Goal: Task Accomplishment & Management: Complete application form

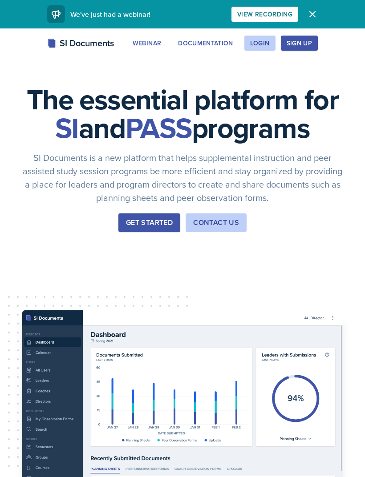
click at [267, 48] on button "Login" at bounding box center [259, 43] width 31 height 15
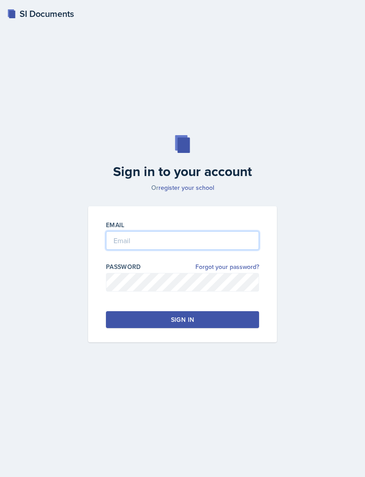
click at [217, 250] on input "email" at bounding box center [182, 240] width 153 height 19
type input "[EMAIL_ADDRESS][DOMAIN_NAME]"
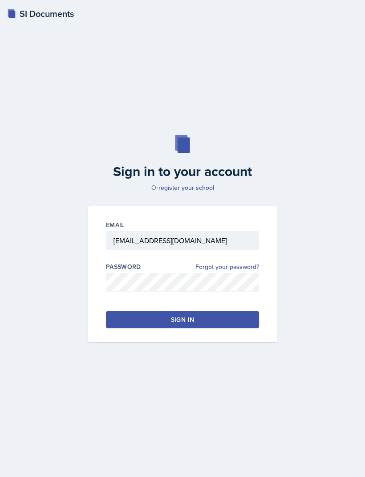
click at [224, 328] on button "Sign in" at bounding box center [182, 319] width 153 height 17
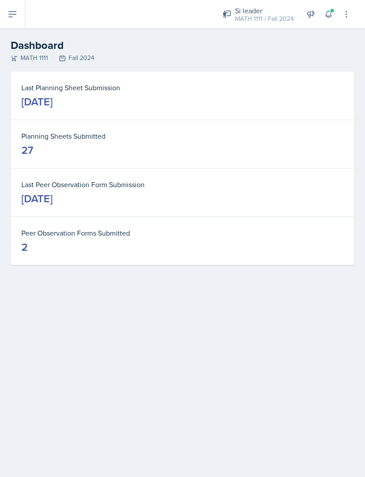
click at [17, 25] on button at bounding box center [12, 14] width 25 height 28
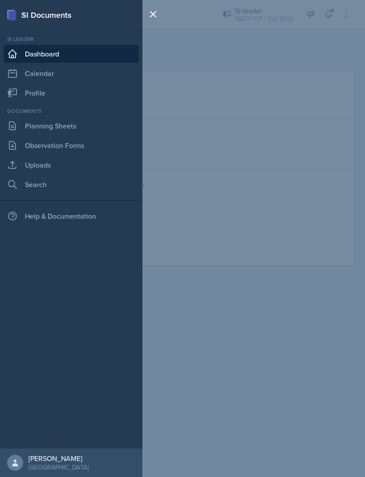
click at [28, 126] on link "Planning Sheets" at bounding box center [71, 126] width 135 height 18
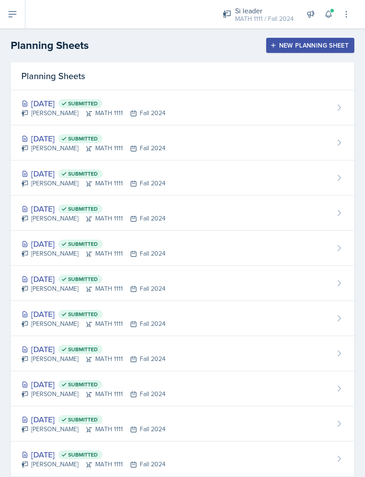
click at [321, 48] on div "New Planning Sheet" at bounding box center [310, 45] width 76 height 7
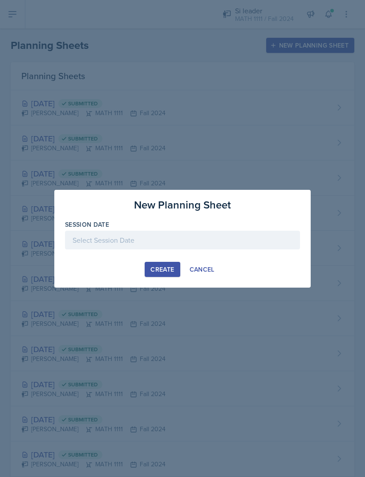
click at [223, 236] on div at bounding box center [182, 240] width 235 height 19
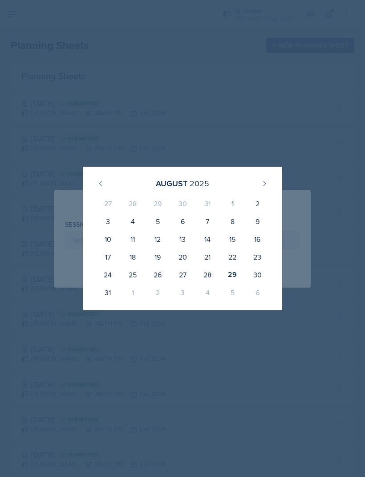
click at [137, 273] on div "25" at bounding box center [132, 275] width 25 height 18
type input "[DATE]"
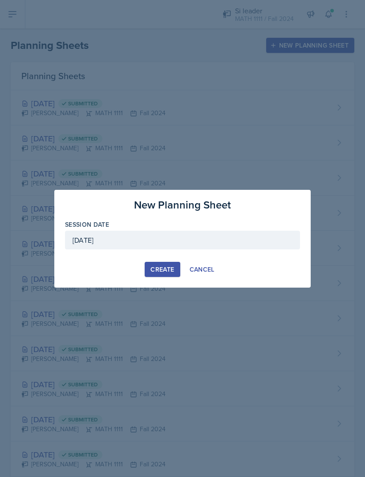
click at [173, 268] on div "Create" at bounding box center [162, 269] width 24 height 7
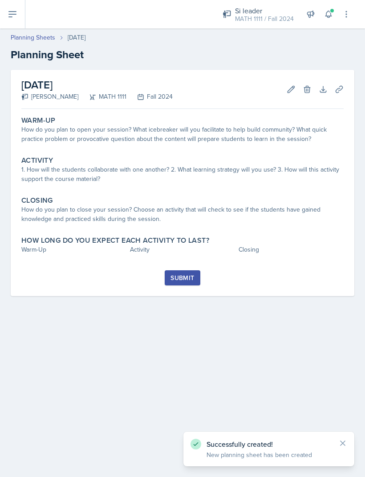
click at [210, 136] on div "How do you plan to open your session? What icebreaker will you facilitate to he…" at bounding box center [182, 134] width 322 height 19
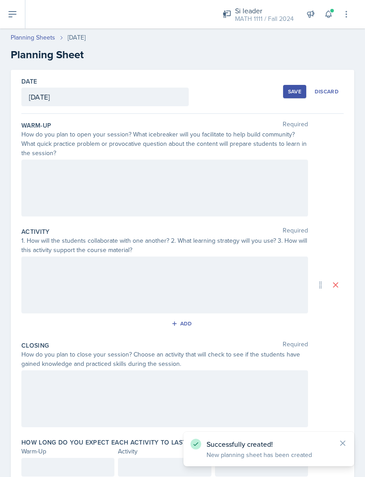
click at [147, 182] on div at bounding box center [164, 188] width 286 height 57
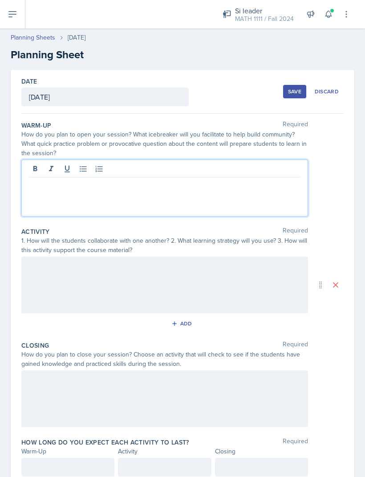
click at [206, 204] on div at bounding box center [164, 188] width 286 height 57
click at [190, 189] on p at bounding box center [164, 184] width 271 height 11
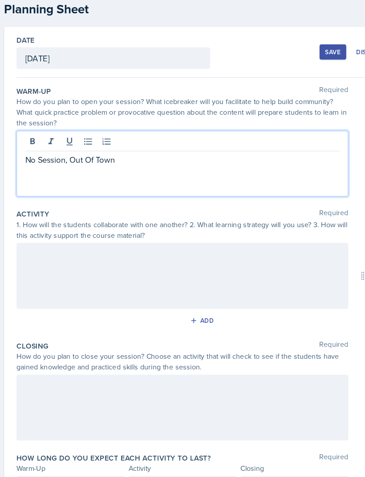
click at [89, 179] on p "No Session, Out Of Town" at bounding box center [164, 184] width 271 height 11
click at [86, 179] on p "No Session, Out Of Town" at bounding box center [164, 184] width 271 height 11
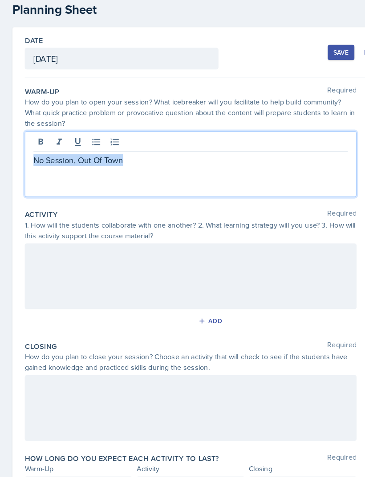
copy p "No Session, Out Of Town"
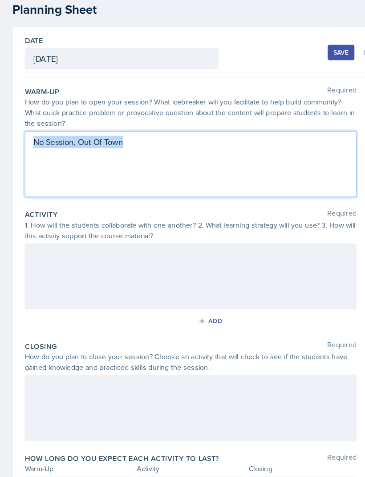
click at [84, 257] on div at bounding box center [164, 285] width 286 height 57
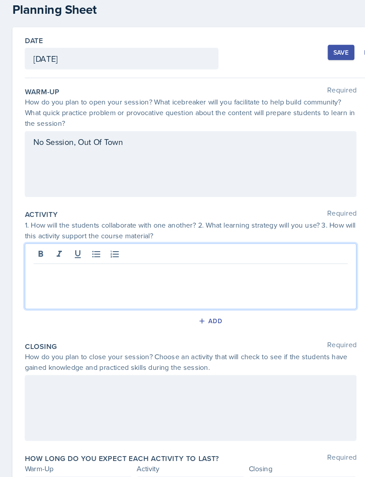
click at [79, 276] on p at bounding box center [164, 281] width 271 height 11
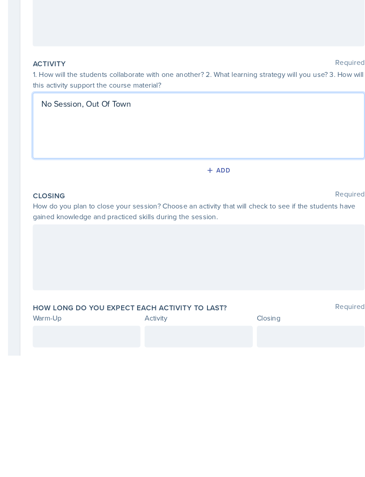
scroll to position [28, 0]
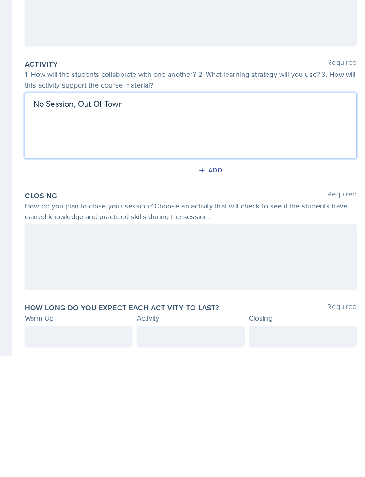
click at [163, 364] on div at bounding box center [164, 392] width 286 height 57
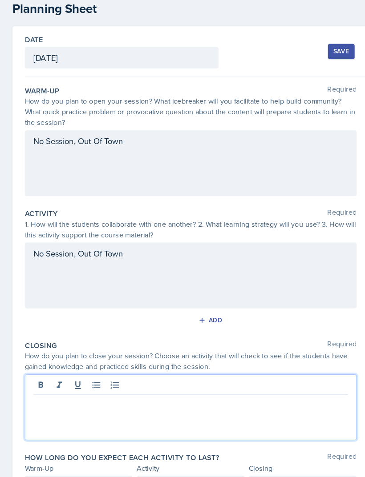
click at [84, 383] on p at bounding box center [164, 388] width 271 height 11
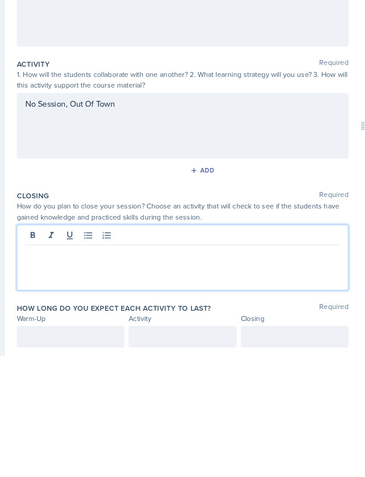
click at [100, 364] on div at bounding box center [164, 392] width 286 height 57
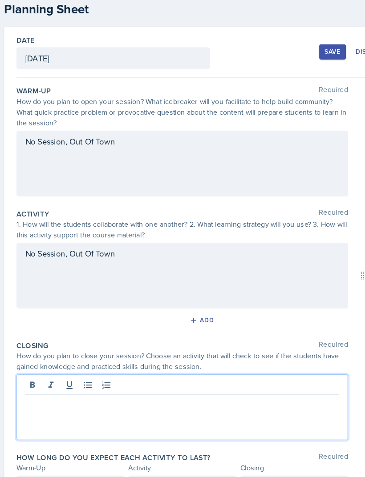
click at [51, 383] on p at bounding box center [164, 388] width 271 height 11
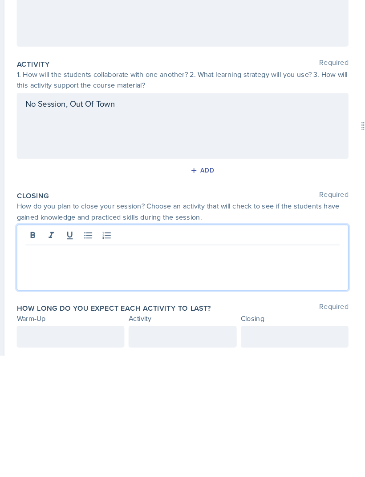
click at [38, 383] on p at bounding box center [164, 388] width 271 height 11
click at [67, 451] on div at bounding box center [67, 460] width 93 height 19
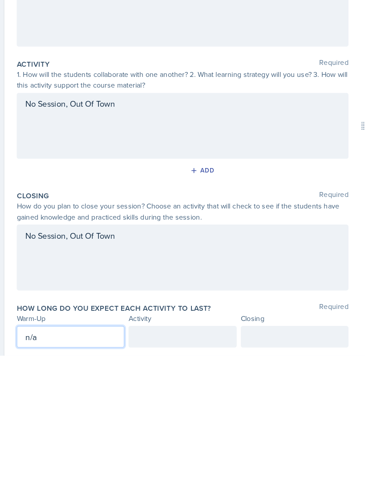
click at [185, 451] on div at bounding box center [164, 460] width 93 height 19
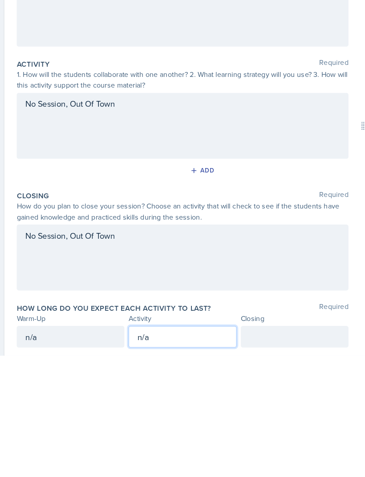
click at [264, 451] on div at bounding box center [261, 460] width 93 height 19
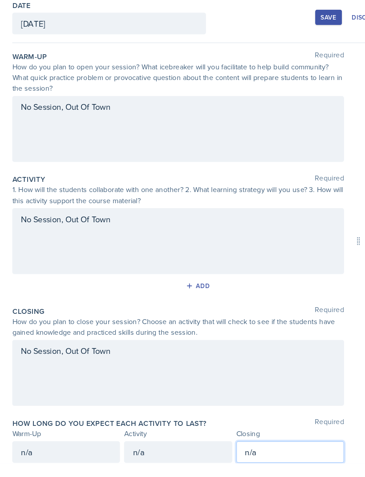
scroll to position [0, 0]
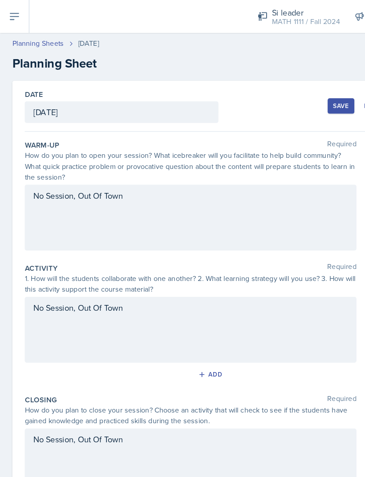
click at [287, 88] on button "Save" at bounding box center [294, 91] width 23 height 13
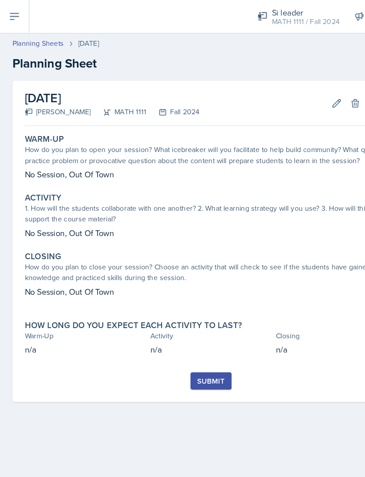
click at [194, 333] on div "Submit" at bounding box center [182, 329] width 24 height 7
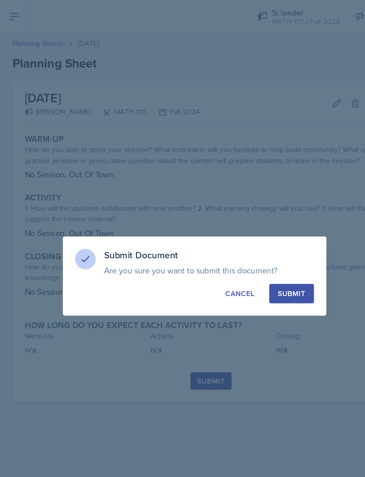
click at [254, 260] on button "Submit" at bounding box center [252, 253] width 39 height 17
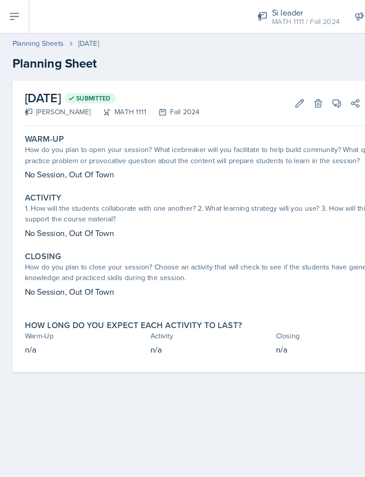
click at [11, 17] on icon at bounding box center [12, 14] width 7 height 5
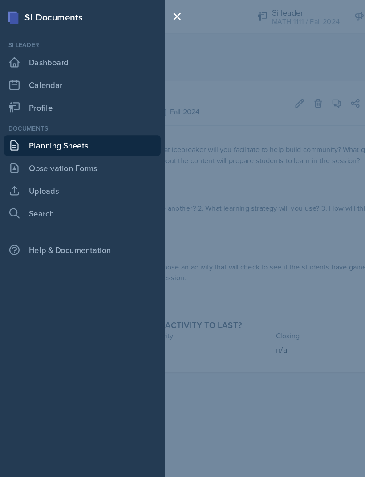
click at [48, 126] on link "Planning Sheets" at bounding box center [71, 126] width 135 height 18
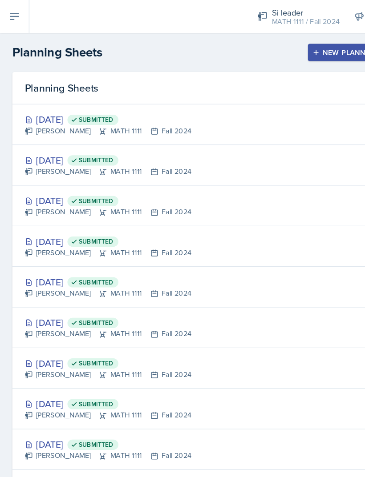
click at [296, 45] on div "New Planning Sheet" at bounding box center [310, 45] width 76 height 7
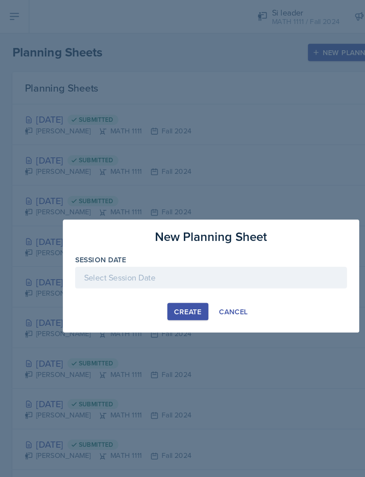
click at [186, 239] on div at bounding box center [182, 240] width 235 height 19
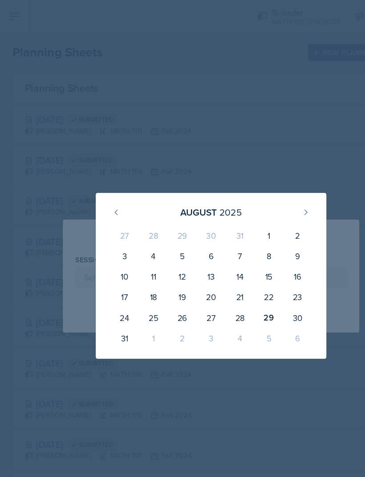
click at [189, 279] on div "27" at bounding box center [182, 275] width 25 height 18
type input "[DATE]"
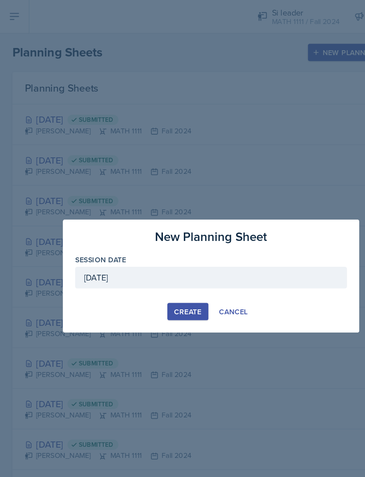
click at [169, 277] on button "Create" at bounding box center [162, 269] width 35 height 15
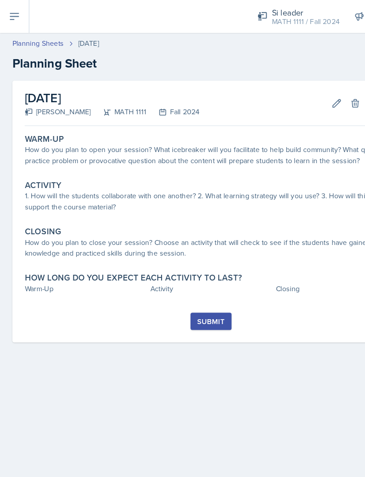
click at [287, 86] on icon at bounding box center [290, 89] width 9 height 9
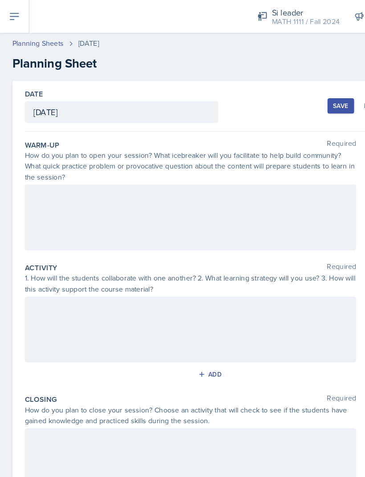
click at [184, 190] on div at bounding box center [164, 188] width 286 height 57
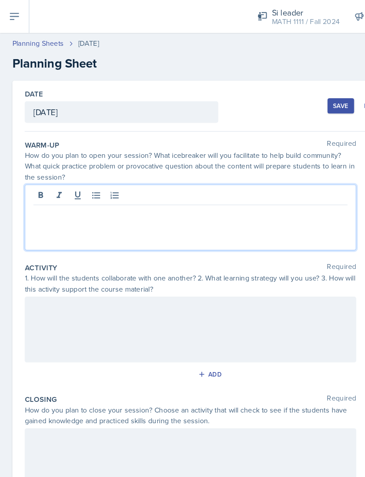
click at [187, 186] on p at bounding box center [164, 184] width 271 height 11
click at [37, 185] on p "Ive Breaker" at bounding box center [164, 184] width 271 height 11
click at [112, 184] on p "Ice Breaker" at bounding box center [164, 184] width 271 height 11
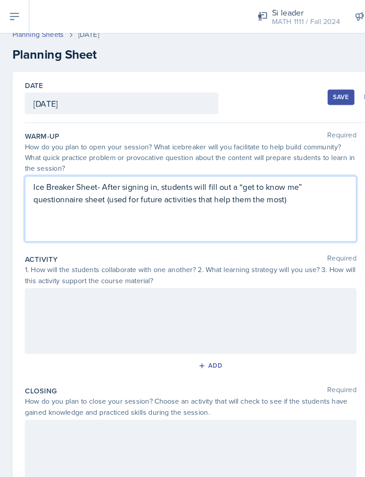
scroll to position [7, 0]
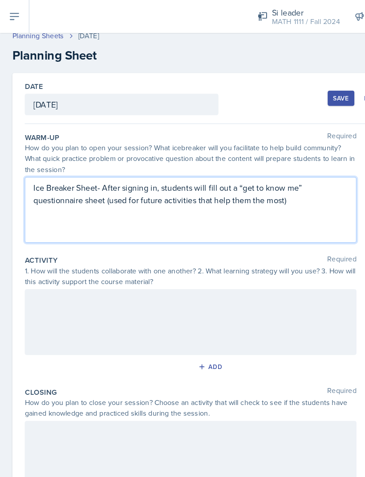
click at [169, 261] on div at bounding box center [164, 278] width 286 height 57
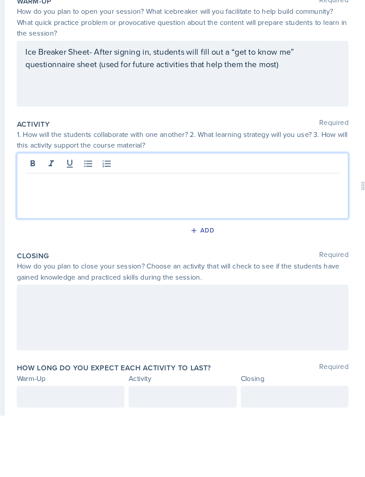
click at [141, 269] on p at bounding box center [164, 274] width 271 height 11
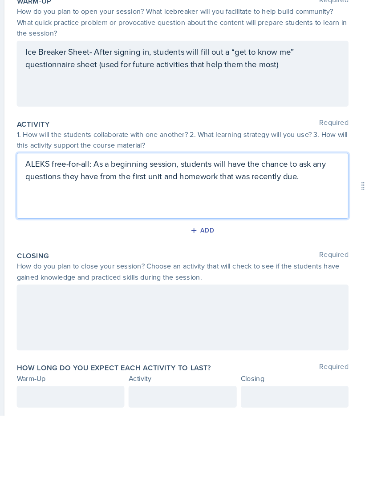
click at [93, 364] on div at bounding box center [164, 392] width 286 height 57
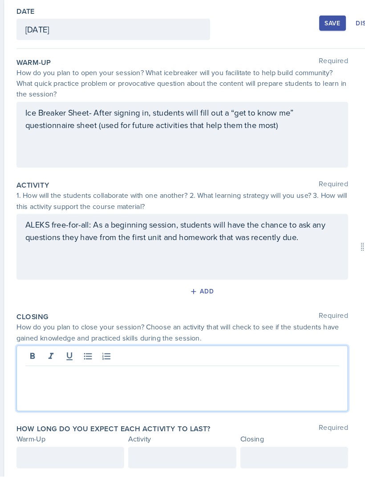
click at [78, 383] on p at bounding box center [164, 388] width 271 height 11
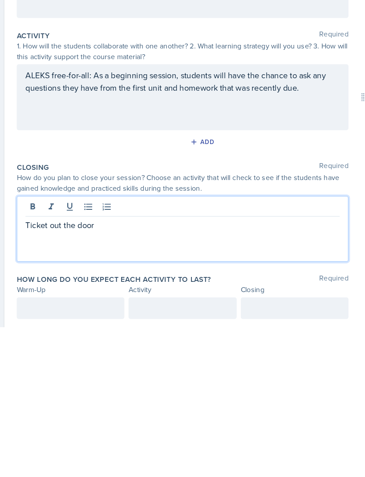
click at [47, 383] on p "Ticket out the door" at bounding box center [164, 388] width 271 height 11
click at [58, 383] on p "Ticket Out the door" at bounding box center [164, 388] width 271 height 11
click at [74, 383] on p "Ticket Out The door" at bounding box center [164, 388] width 271 height 11
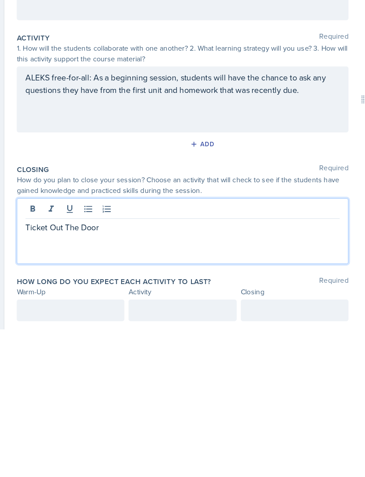
click at [123, 383] on p "Ticket Out The Door" at bounding box center [164, 388] width 271 height 11
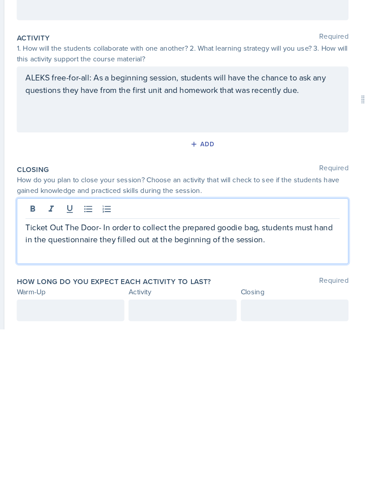
click at [75, 451] on div at bounding box center [67, 460] width 93 height 19
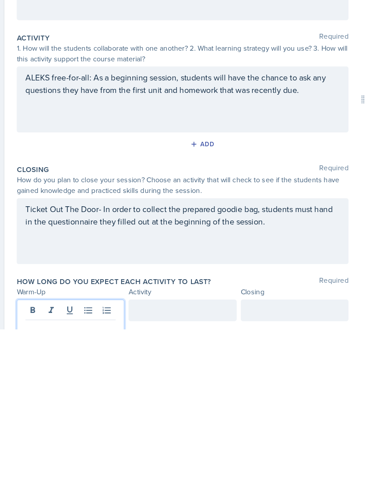
click at [41, 471] on p at bounding box center [68, 476] width 78 height 11
click at [163, 451] on div at bounding box center [164, 460] width 93 height 19
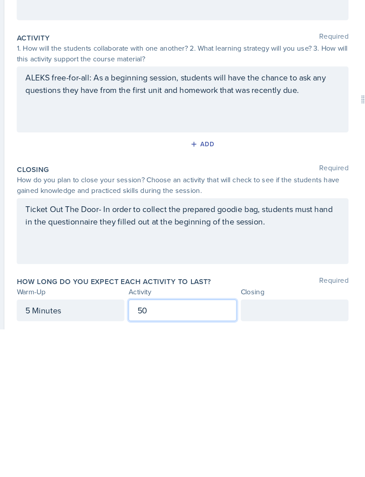
click at [254, 451] on div at bounding box center [261, 460] width 93 height 19
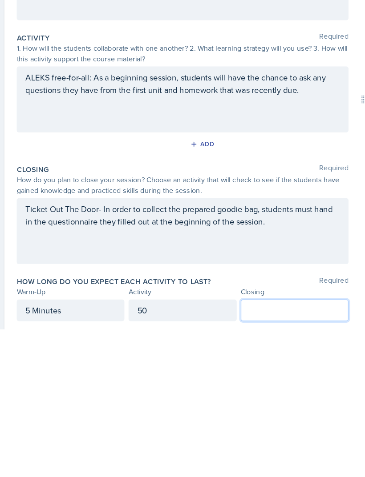
click at [160, 451] on div "50" at bounding box center [164, 460] width 93 height 19
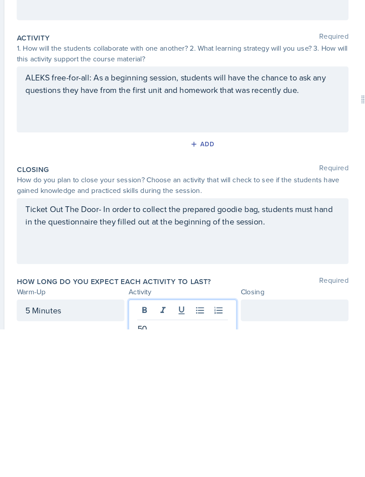
click at [164, 471] on p "50" at bounding box center [164, 476] width 78 height 11
click at [243, 260] on div "Warm-Up Required How do you plan to open your session? What icebreaker will you…" at bounding box center [182, 295] width 322 height 377
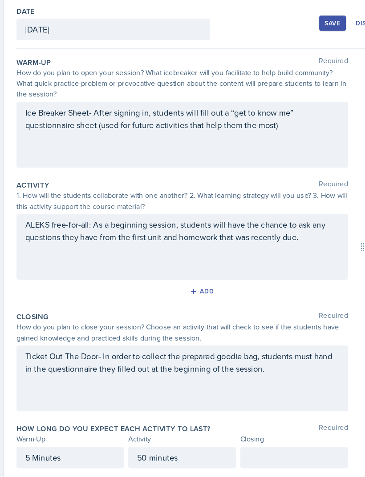
click at [230, 451] on div at bounding box center [261, 460] width 93 height 19
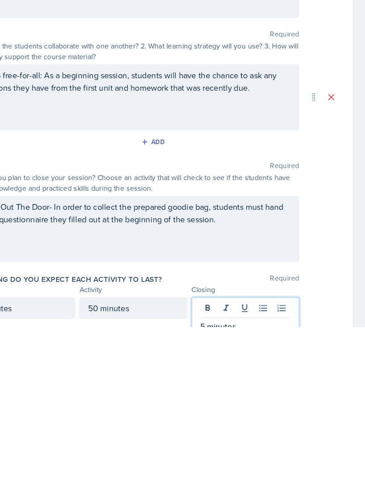
click at [273, 451] on div "5 Minutes 50 minutes 5 minutes" at bounding box center [182, 468] width 322 height 34
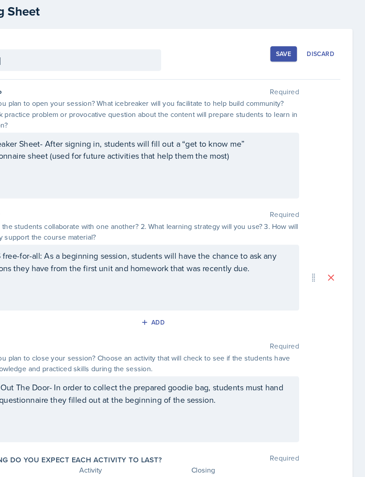
click at [288, 81] on div "Save" at bounding box center [294, 84] width 13 height 7
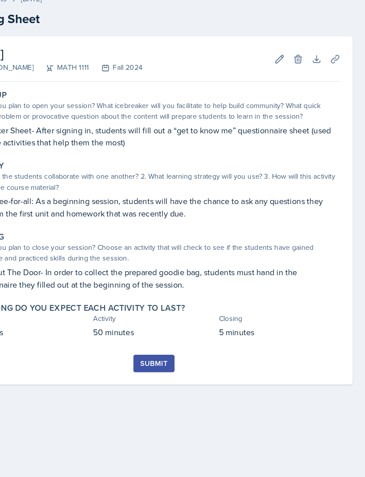
scroll to position [0, 0]
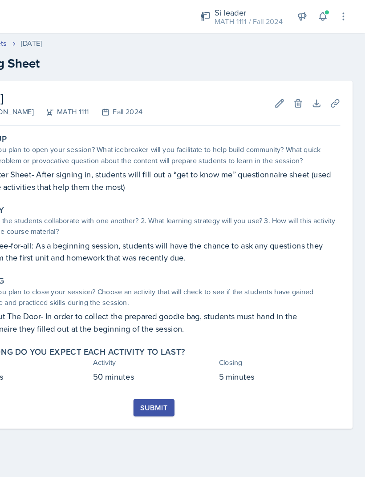
click at [334, 85] on icon at bounding box center [338, 89] width 9 height 9
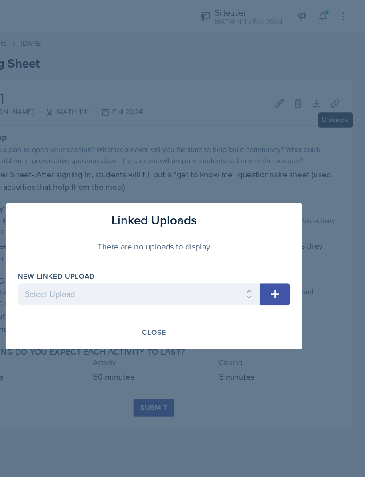
click at [99, 256] on select "Select Upload SI Mock Session" at bounding box center [169, 254] width 209 height 19
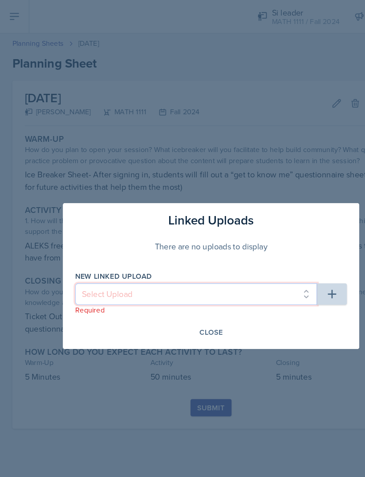
click at [273, 253] on select "Select Upload SI Mock Session" at bounding box center [169, 254] width 209 height 19
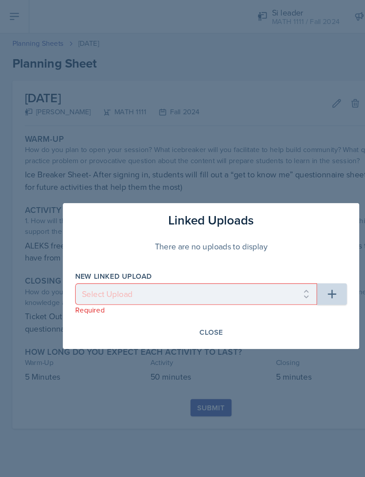
click at [283, 254] on icon "button" at bounding box center [287, 254] width 8 height 8
click at [289, 251] on icon "button" at bounding box center [286, 254] width 11 height 11
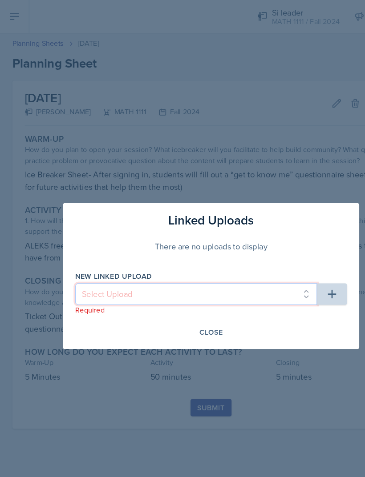
click at [263, 255] on select "Select Upload SI Mock Session" at bounding box center [169, 254] width 209 height 19
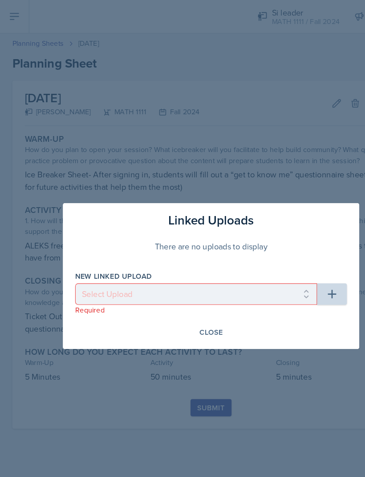
click at [185, 286] on div "Close" at bounding box center [182, 287] width 20 height 7
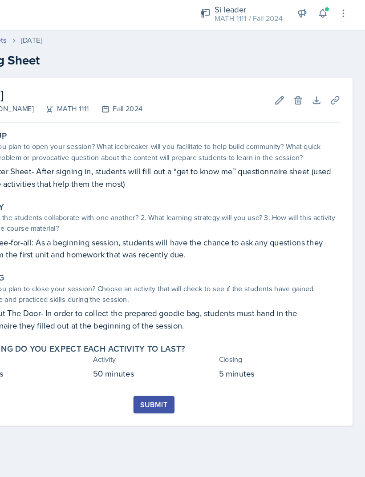
click at [283, 92] on button "Edit" at bounding box center [291, 89] width 16 height 16
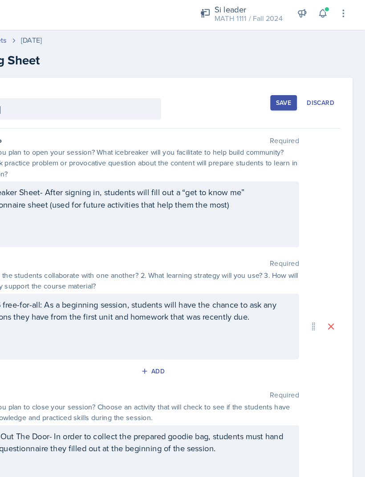
click at [316, 285] on icon at bounding box center [320, 285] width 9 height 9
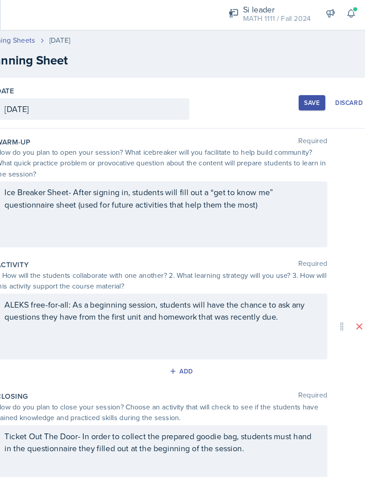
click at [173, 321] on div "Add" at bounding box center [182, 323] width 19 height 7
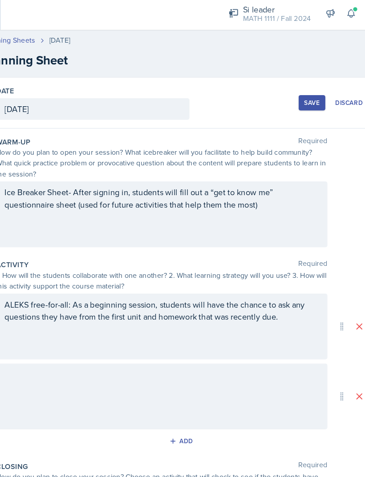
click at [327, 338] on button at bounding box center [335, 346] width 16 height 16
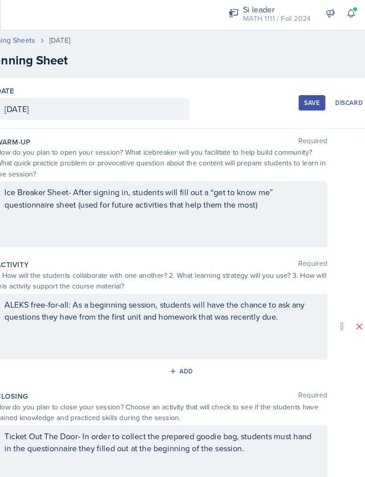
click at [316, 281] on icon at bounding box center [320, 285] width 9 height 9
click at [316, 285] on icon at bounding box center [320, 285] width 9 height 9
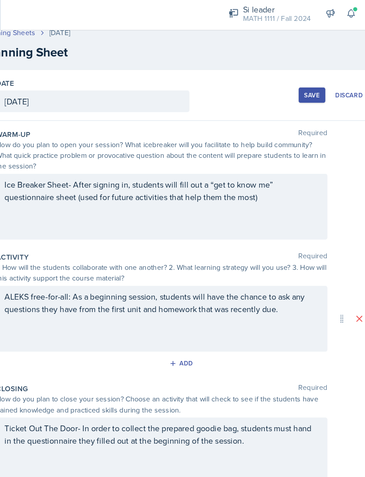
scroll to position [7, 0]
click at [288, 81] on div "Save" at bounding box center [294, 84] width 13 height 7
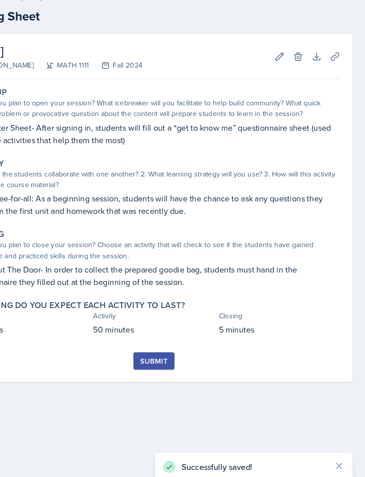
scroll to position [28, 0]
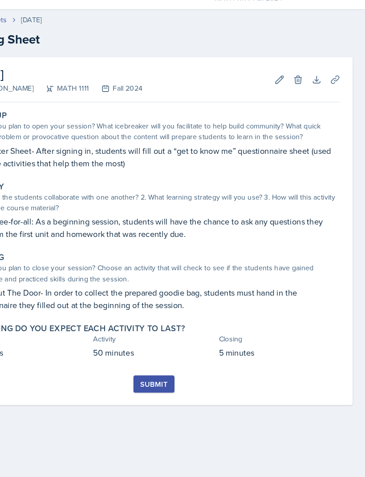
click at [318, 85] on icon at bounding box center [322, 89] width 9 height 9
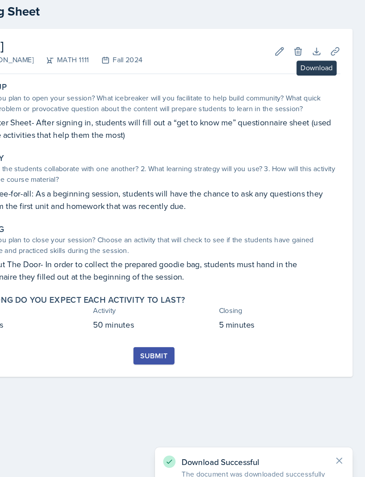
click at [335, 86] on icon at bounding box center [338, 89] width 7 height 7
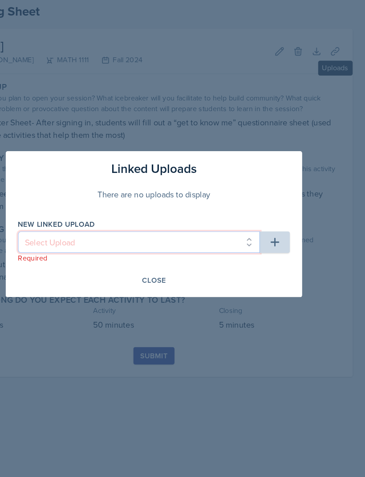
click at [217, 245] on select "Select Upload SI Mock Session" at bounding box center [169, 254] width 209 height 19
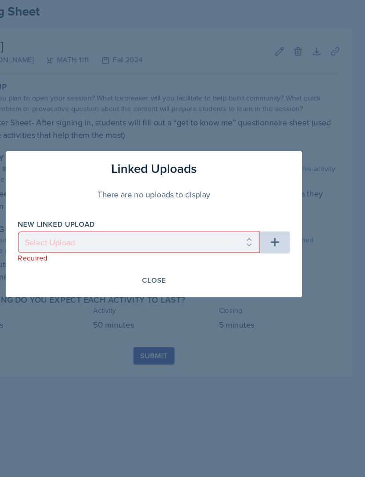
click at [282, 66] on div at bounding box center [182, 238] width 365 height 477
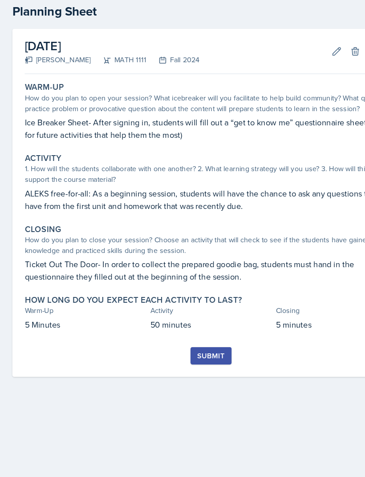
scroll to position [0, 0]
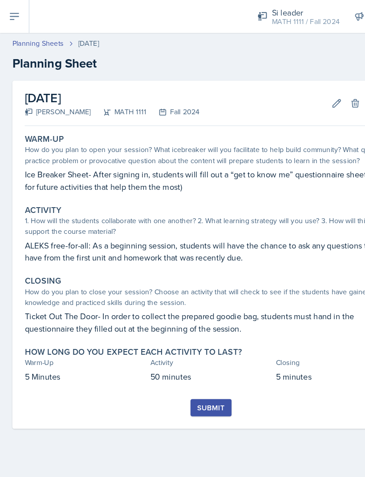
click at [21, 15] on button at bounding box center [12, 14] width 25 height 28
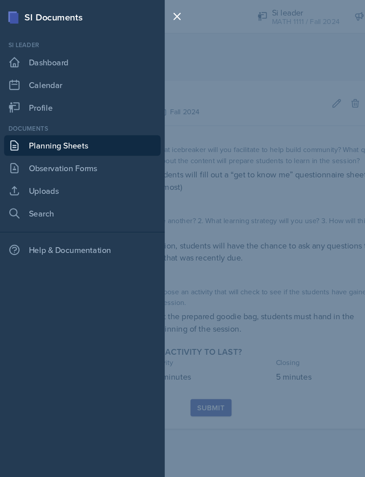
click at [67, 173] on link "Uploads" at bounding box center [71, 165] width 135 height 18
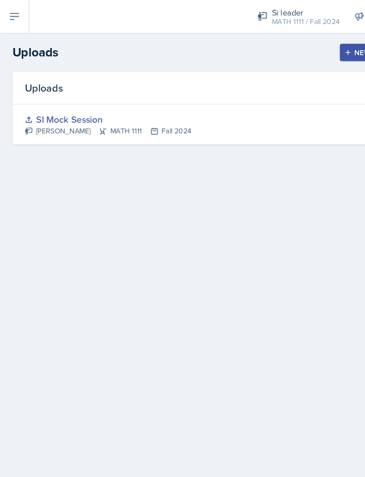
click at [310, 45] on div "New Upload" at bounding box center [323, 45] width 49 height 7
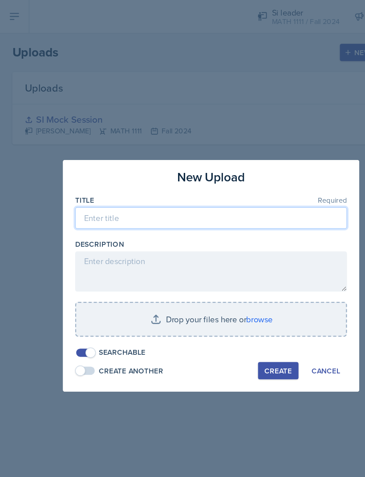
click at [192, 188] on input at bounding box center [182, 188] width 235 height 19
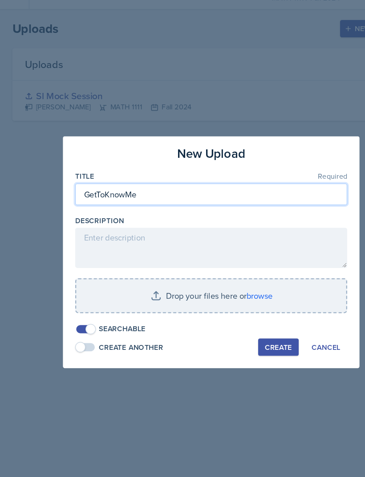
type input "GetToKnowMe"
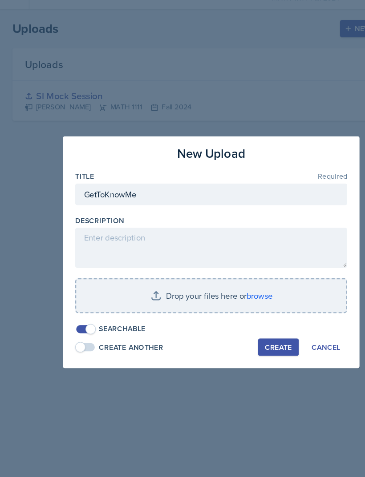
click at [223, 262] on input "file" at bounding box center [182, 276] width 233 height 28
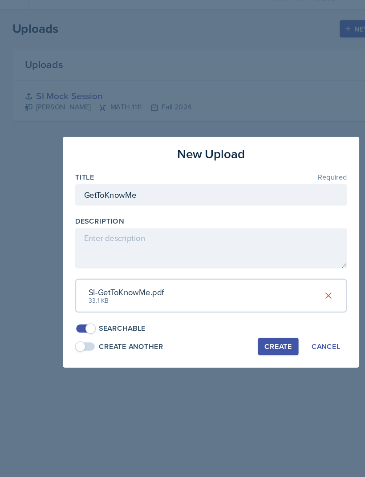
click at [249, 317] on div "Create" at bounding box center [241, 320] width 24 height 7
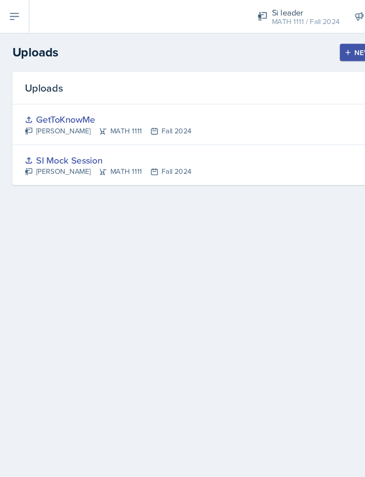
click at [13, 12] on icon at bounding box center [12, 14] width 7 height 5
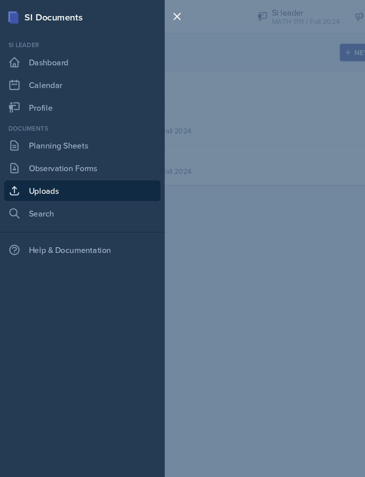
click at [79, 127] on link "Planning Sheets" at bounding box center [71, 126] width 135 height 18
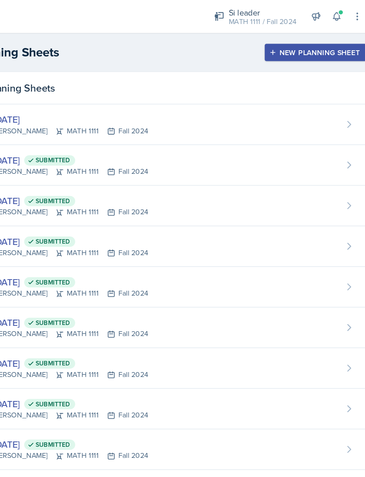
click at [197, 105] on div "[DATE] [PERSON_NAME] MATH 1111 Fall 2024" at bounding box center [182, 107] width 343 height 35
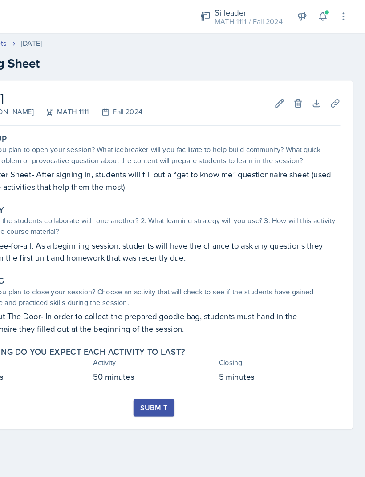
click at [331, 83] on button "Uploads" at bounding box center [339, 89] width 16 height 16
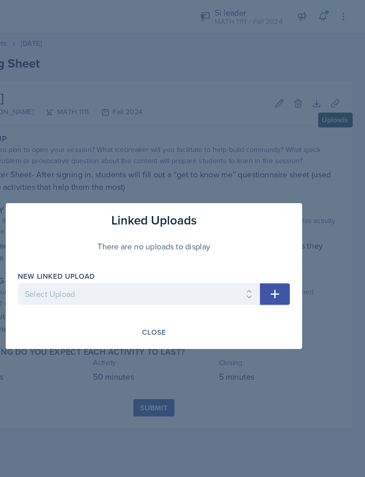
click at [199, 252] on select "Select Upload SI Mock Session GetToKnowMe" at bounding box center [169, 254] width 209 height 19
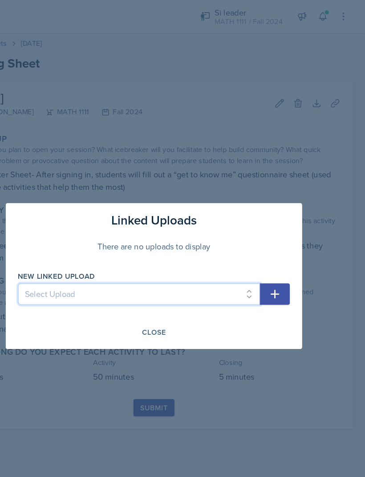
select select "523caec1-018e-471c-a52a-1aa3f0a03357"
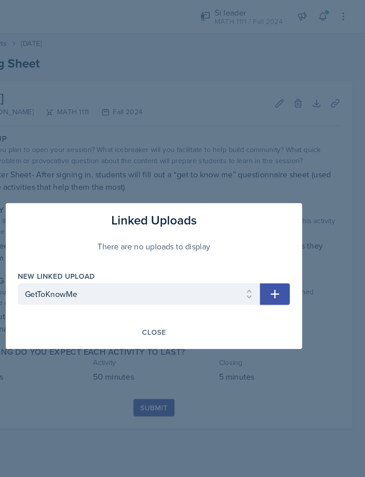
click at [281, 257] on icon "button" at bounding box center [286, 254] width 11 height 11
select select
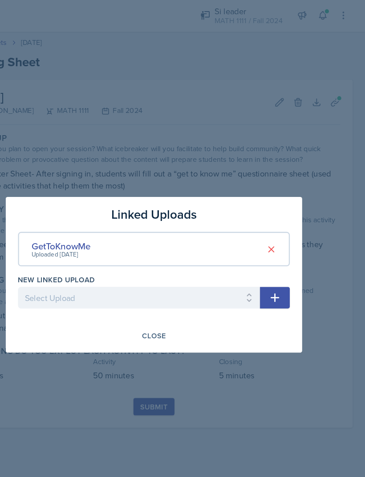
click at [172, 293] on div "Close" at bounding box center [182, 291] width 20 height 7
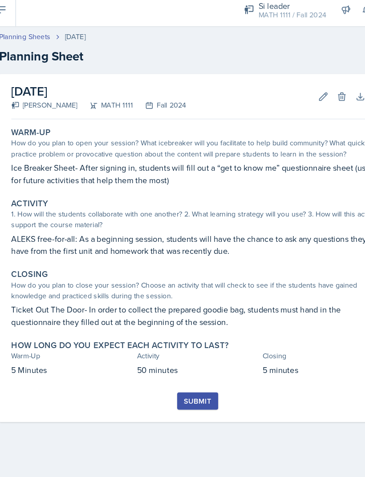
click at [179, 349] on div "Submit" at bounding box center [182, 352] width 24 height 7
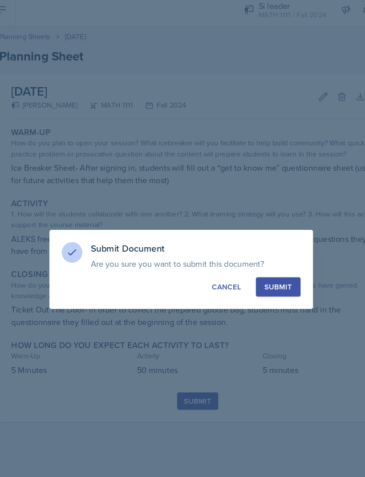
click at [249, 249] on div "Submit" at bounding box center [252, 253] width 24 height 9
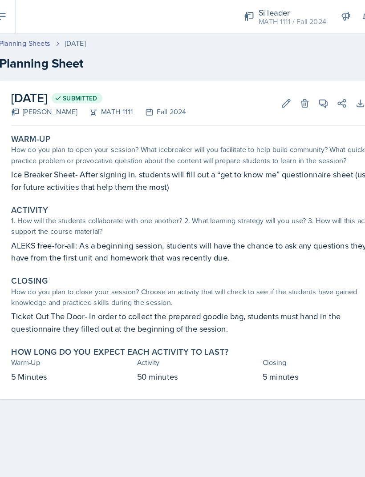
click at [12, 12] on button at bounding box center [12, 14] width 25 height 28
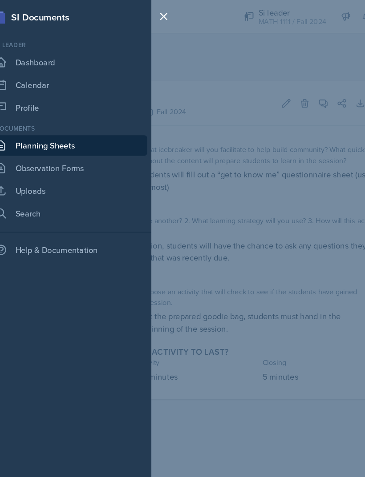
click at [25, 47] on link "Dashboard" at bounding box center [71, 54] width 135 height 18
